Goal: Task Accomplishment & Management: Manage account settings

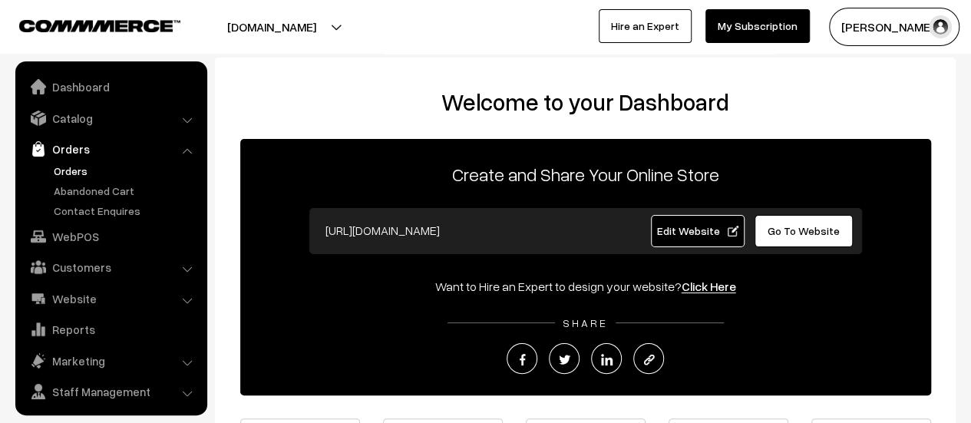
click at [75, 167] on link "Orders" at bounding box center [126, 171] width 152 height 16
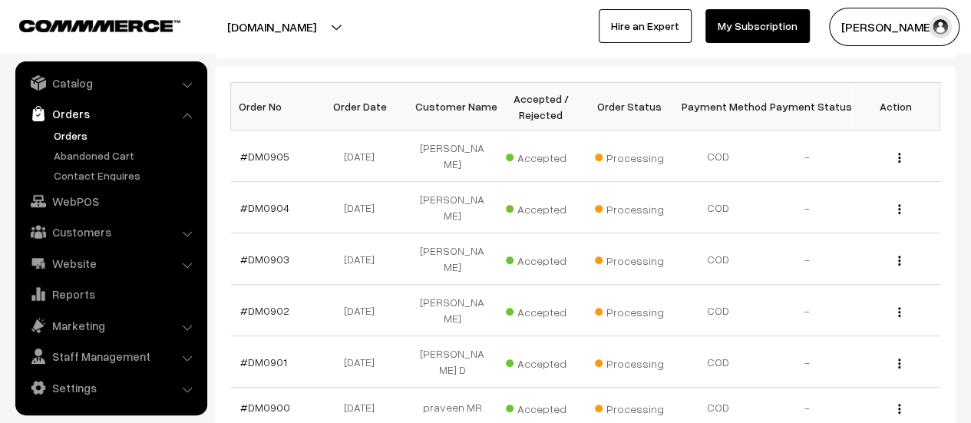
scroll to position [230, 0]
click at [252, 204] on link "#DM0904" at bounding box center [264, 207] width 49 height 13
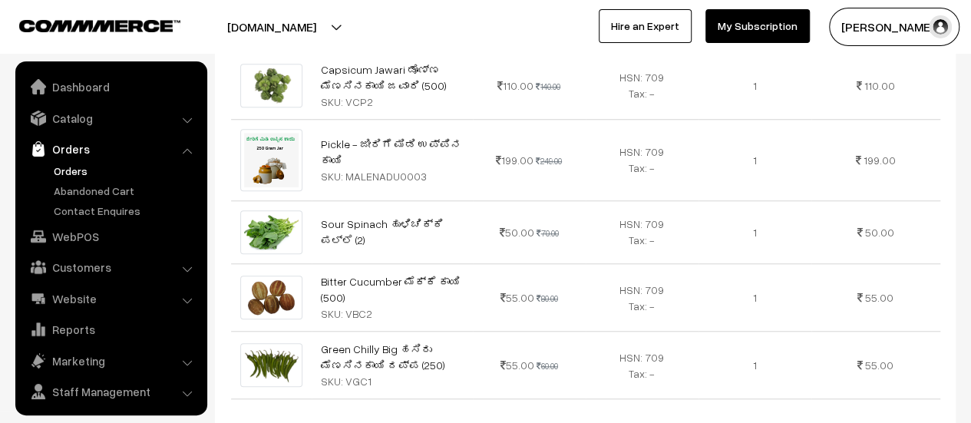
scroll to position [35, 0]
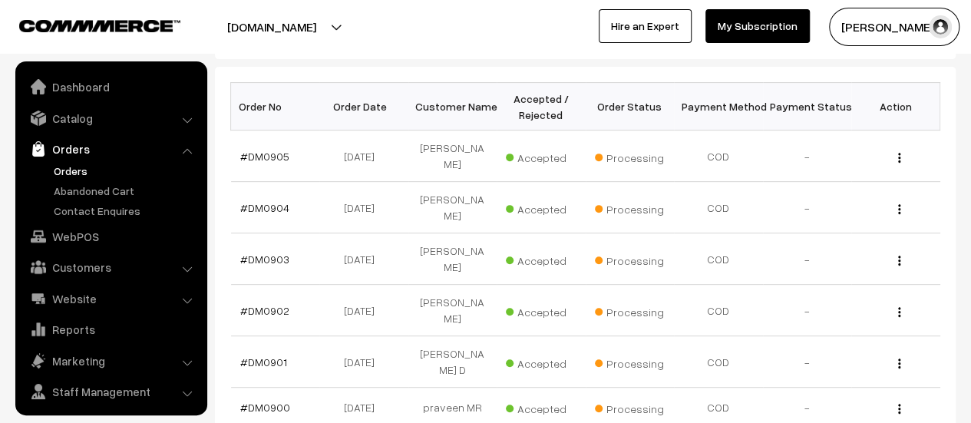
scroll to position [35, 0]
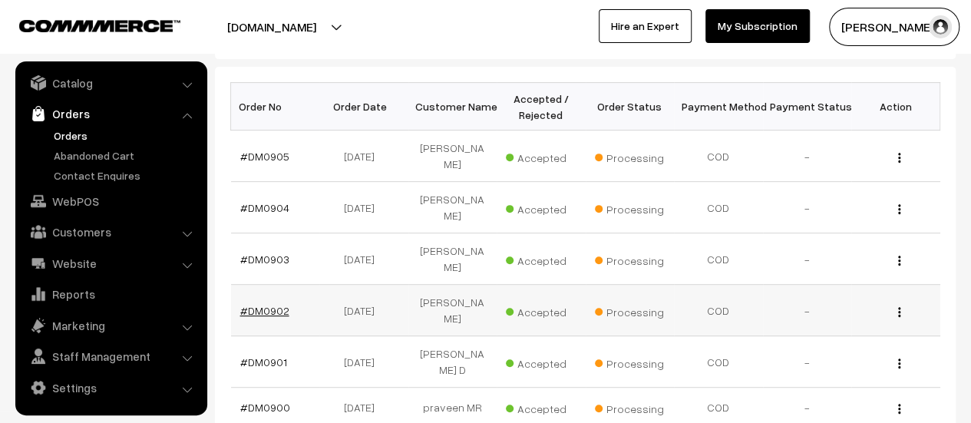
click at [264, 304] on link "#DM0902" at bounding box center [264, 310] width 49 height 13
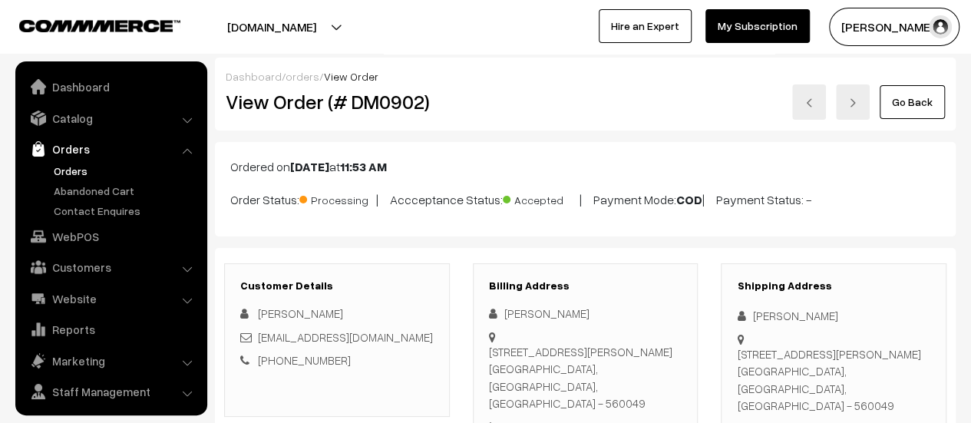
scroll to position [35, 0]
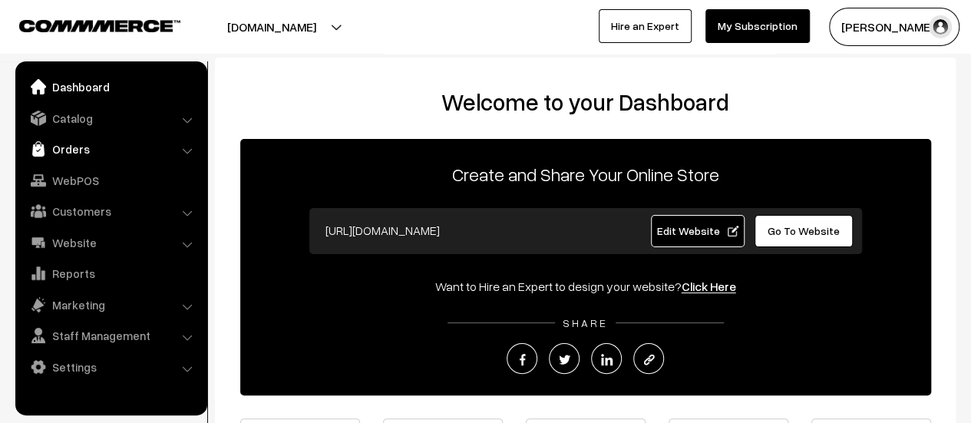
click at [69, 146] on link "Orders" at bounding box center [110, 149] width 183 height 28
click at [69, 147] on link "Orders" at bounding box center [110, 149] width 183 height 28
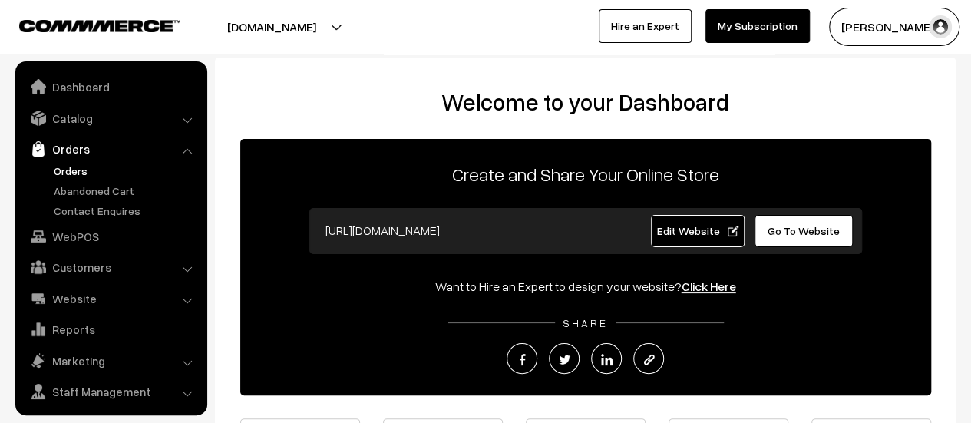
click at [71, 166] on link "Orders" at bounding box center [126, 171] width 152 height 16
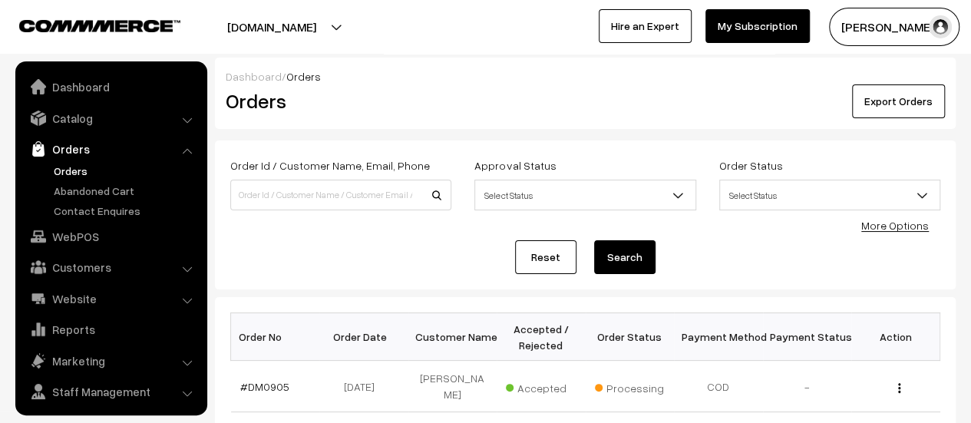
scroll to position [35, 0]
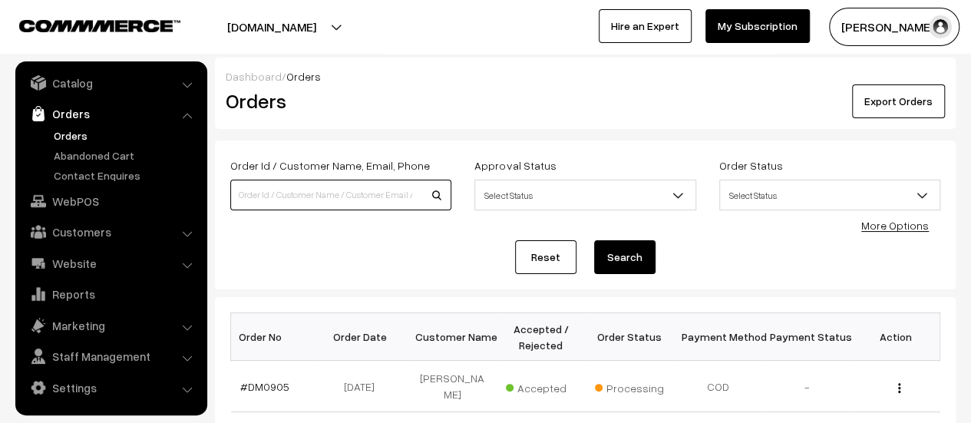
click at [347, 194] on input at bounding box center [340, 195] width 221 height 31
type input "892"
click at [617, 258] on button "Search" at bounding box center [624, 257] width 61 height 34
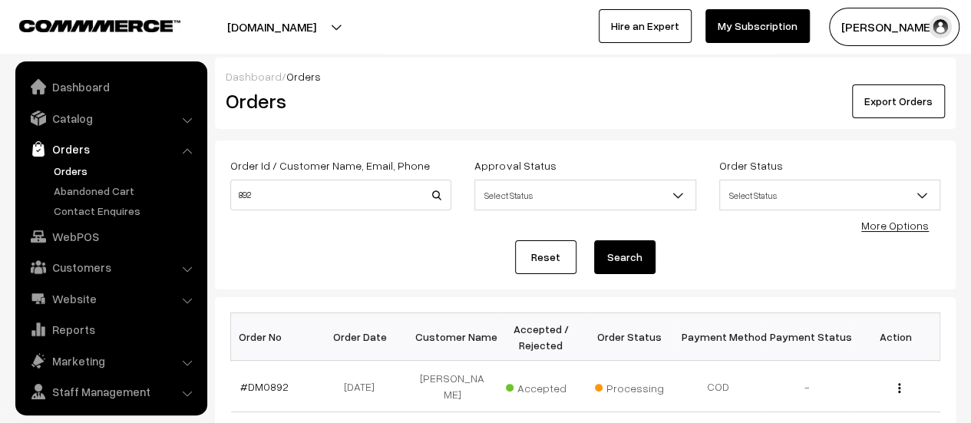
scroll to position [35, 0]
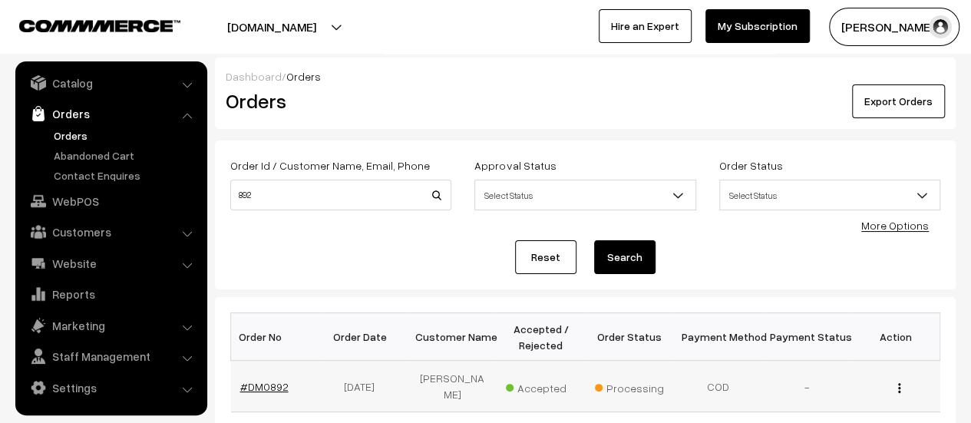
click at [273, 380] on link "#DM0892" at bounding box center [264, 386] width 48 height 13
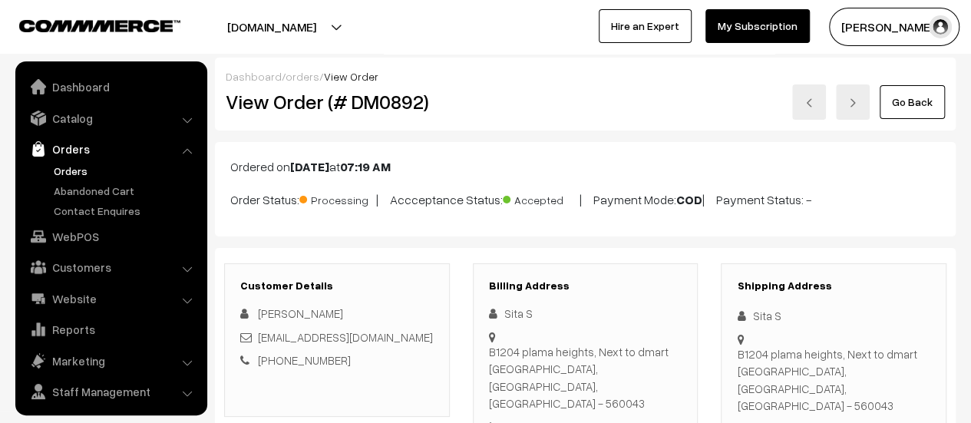
scroll to position [35, 0]
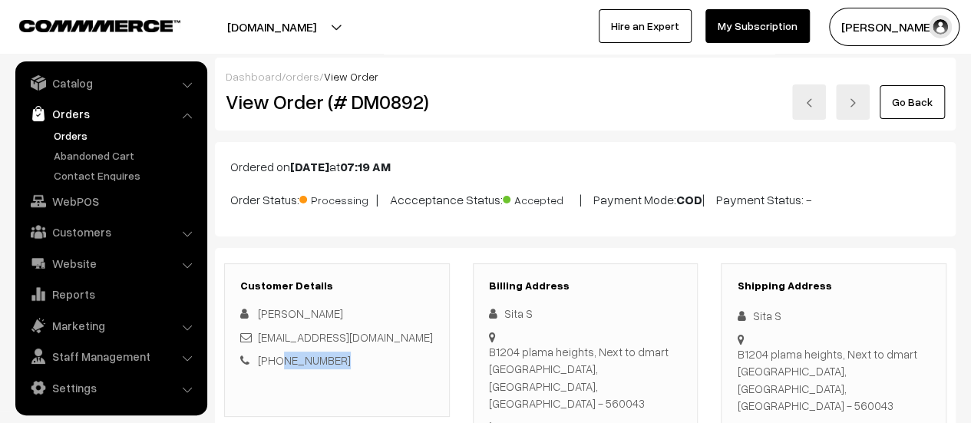
drag, startPoint x: 341, startPoint y: 355, endPoint x: 278, endPoint y: 363, distance: 63.4
click at [278, 363] on div "[PHONE_NUMBER]" at bounding box center [336, 360] width 193 height 18
copy link "9620429911"
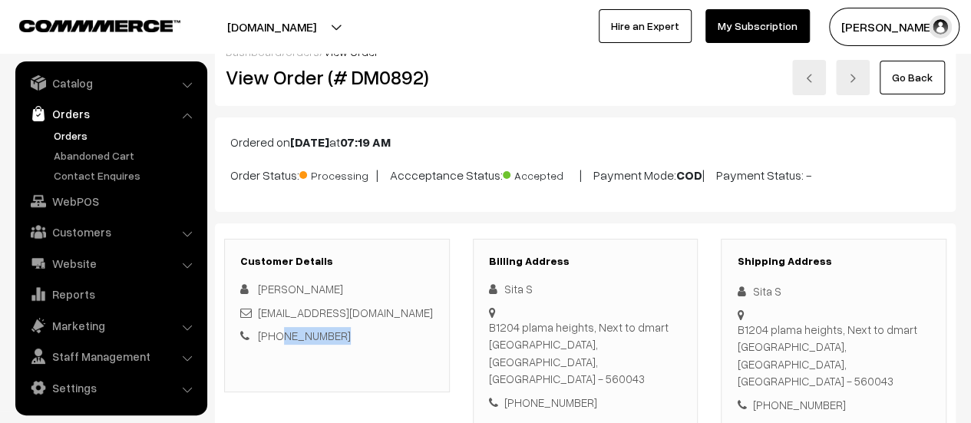
scroll to position [0, 0]
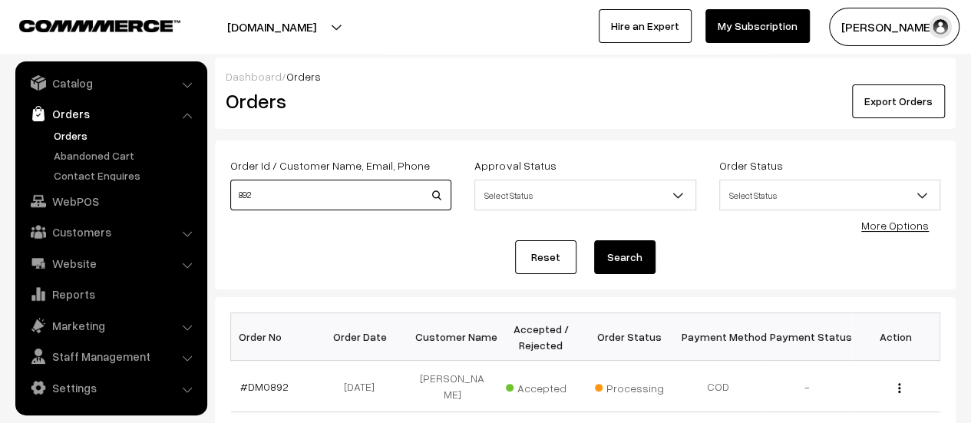
click at [271, 188] on input "892" at bounding box center [340, 195] width 221 height 31
type input "895"
click at [641, 256] on button "Search" at bounding box center [624, 257] width 61 height 34
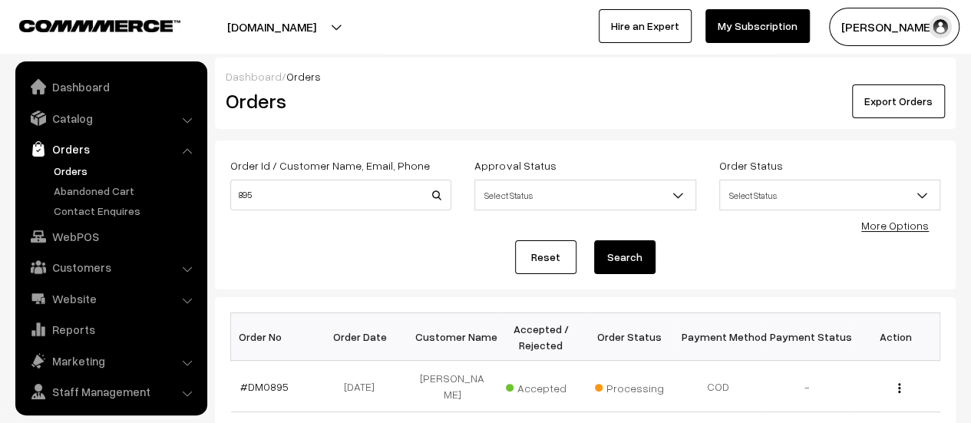
scroll to position [35, 0]
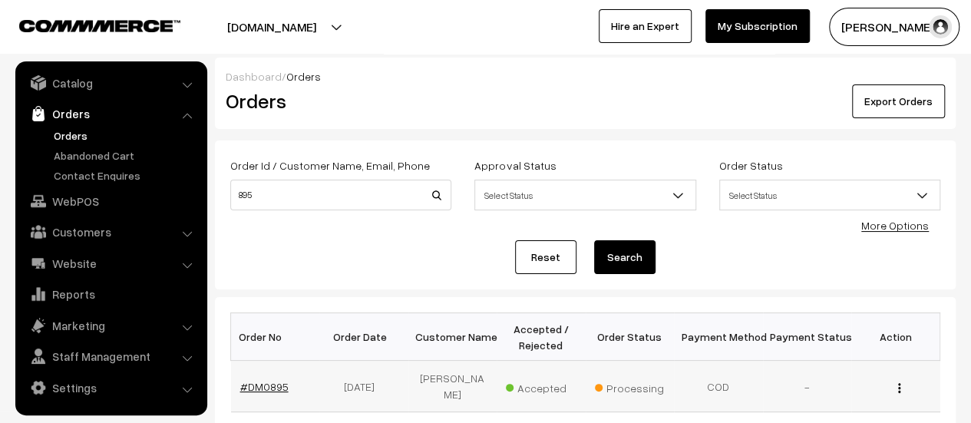
click at [259, 383] on link "#DM0895" at bounding box center [264, 386] width 48 height 13
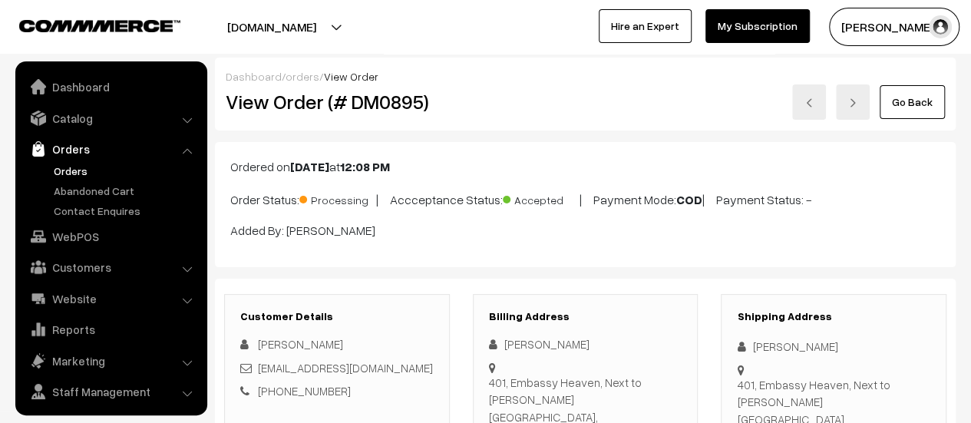
scroll to position [35, 0]
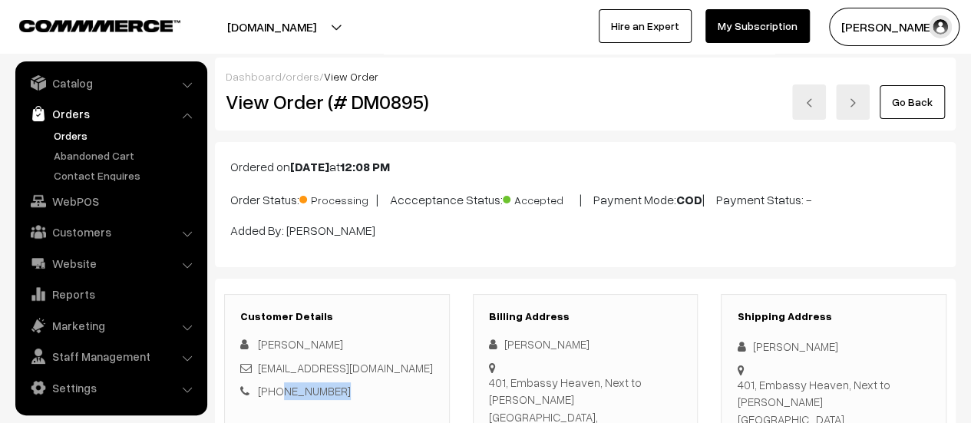
drag, startPoint x: 345, startPoint y: 387, endPoint x: 275, endPoint y: 387, distance: 70.6
click at [275, 387] on div "[PHONE_NUMBER]" at bounding box center [336, 391] width 193 height 18
copy link "9480038247"
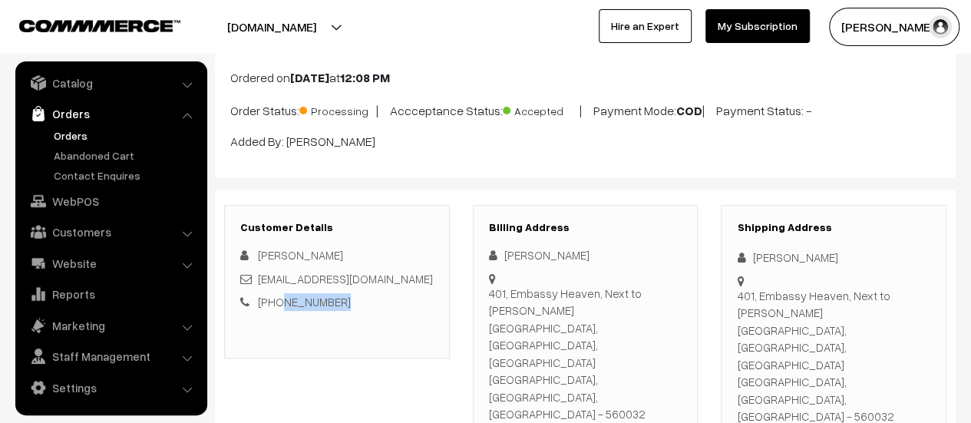
scroll to position [0, 0]
